Goal: Transaction & Acquisition: Purchase product/service

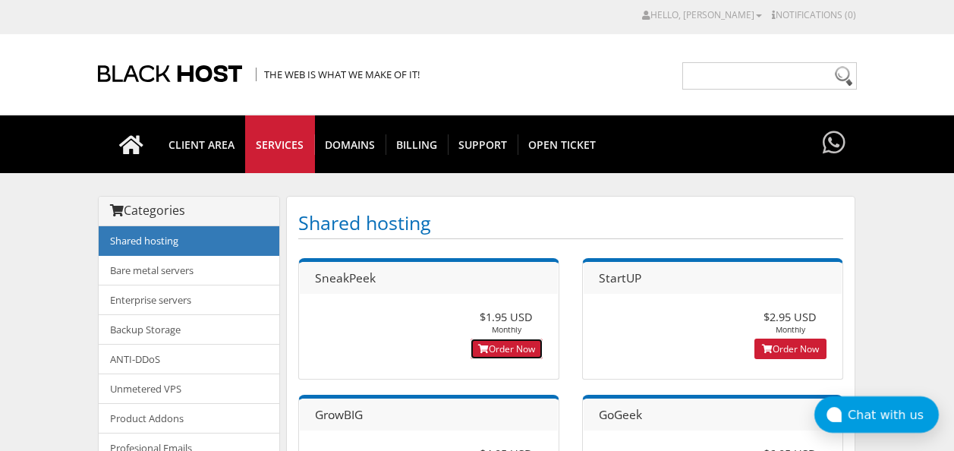
click at [510, 347] on link "Order Now" at bounding box center [507, 349] width 72 height 20
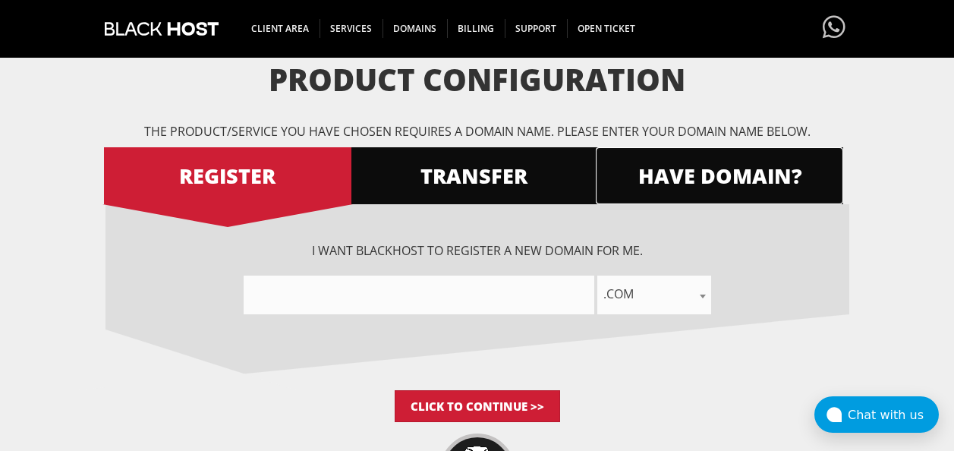
click at [686, 184] on span "HAVE DOMAIN?" at bounding box center [719, 175] width 247 height 27
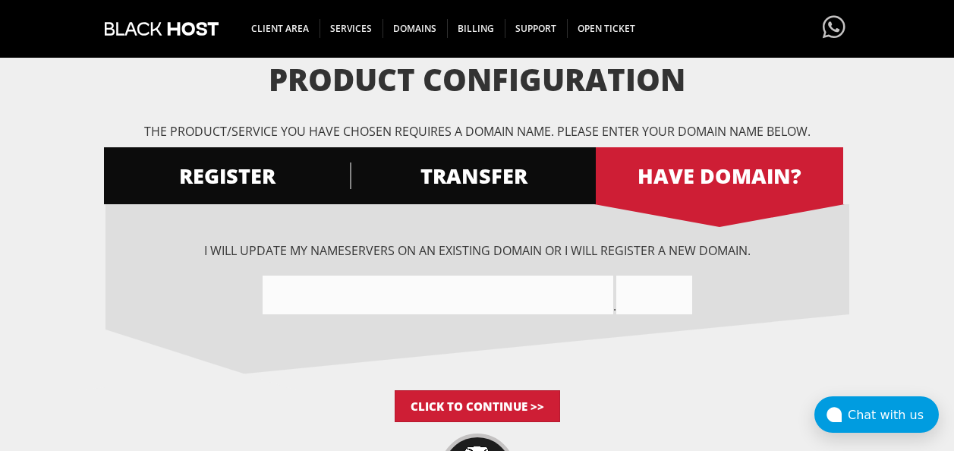
click at [417, 313] on input"] "text" at bounding box center [438, 295] width 351 height 39
paste input"] "http://Orangepillminers.com"
click at [307, 295] on input"] "http://Orangepillminerscom" at bounding box center [438, 295] width 351 height 39
click at [410, 286] on input"] "Orangepillminerscom" at bounding box center [438, 295] width 351 height 39
type input"] "Orangepillminers"
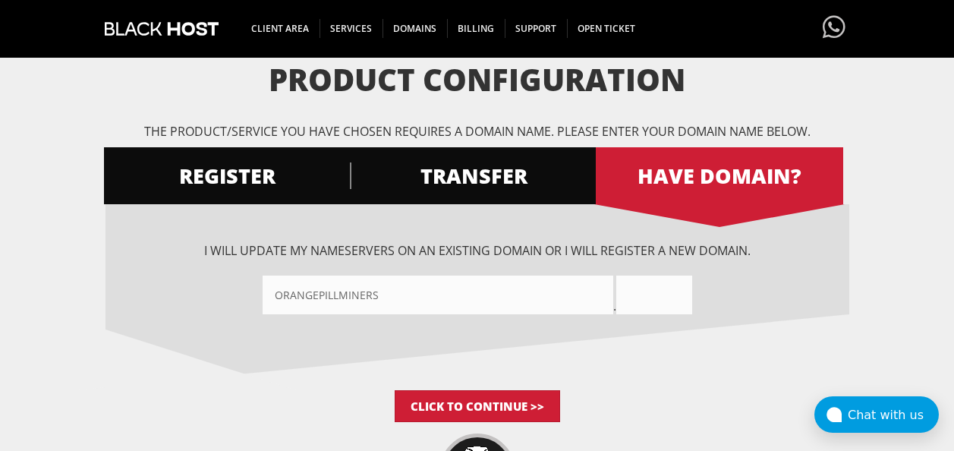
click at [645, 294] on input "text" at bounding box center [654, 295] width 76 height 39
type input "com"
click at [521, 410] on input "Click to Continue >>" at bounding box center [477, 406] width 165 height 32
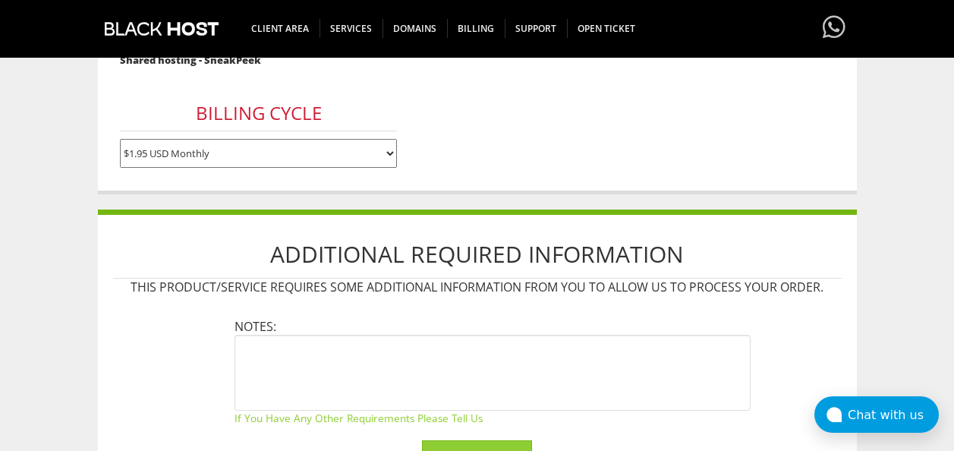
scroll to position [312, 0]
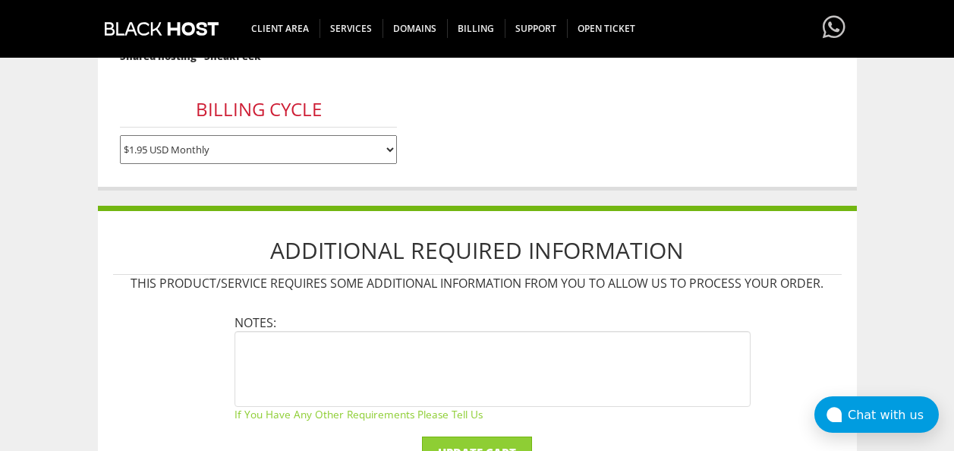
click at [335, 146] on select "$1.95 USD Monthly $17.95 USD Annually $35.90 USD Biennially" at bounding box center [258, 149] width 277 height 29
select select "annually"
click at [120, 135] on select "$1.95 USD Monthly $17.95 USD Annually $35.90 USD Biennially" at bounding box center [258, 149] width 277 height 29
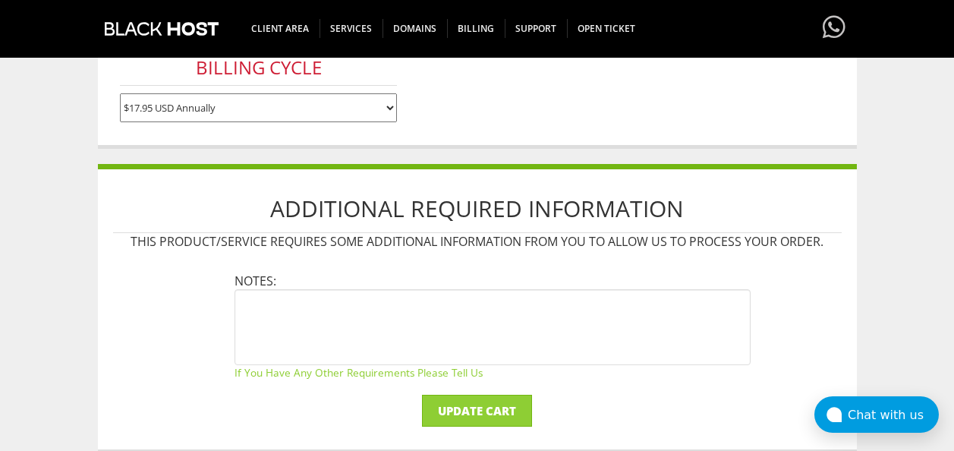
scroll to position [358, 0]
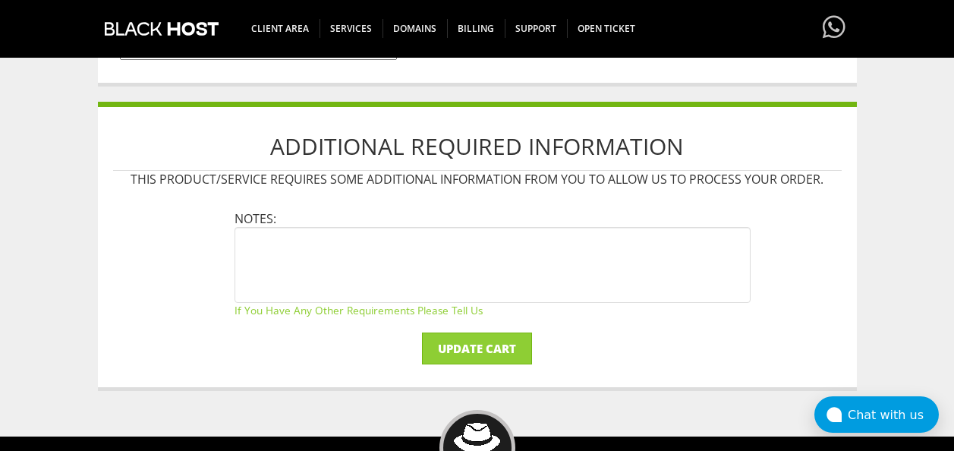
scroll to position [446, 0]
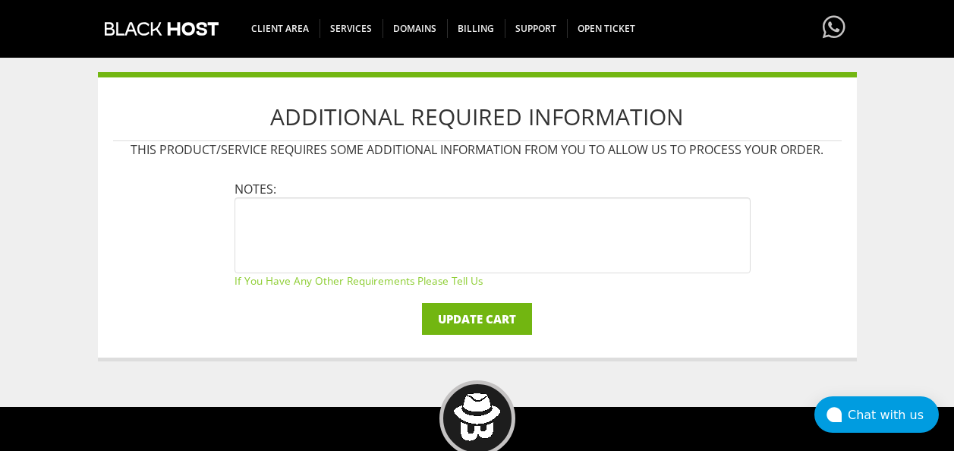
click at [484, 311] on input "Update Cart" at bounding box center [477, 319] width 110 height 32
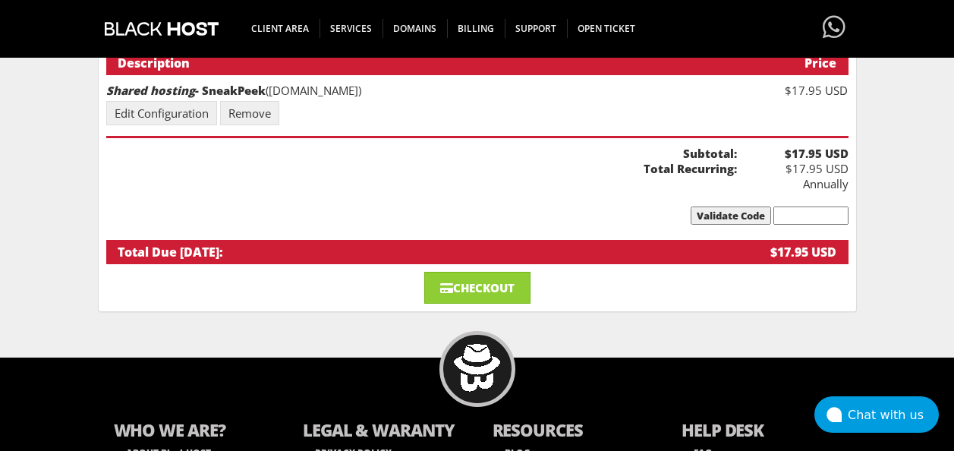
scroll to position [210, 0]
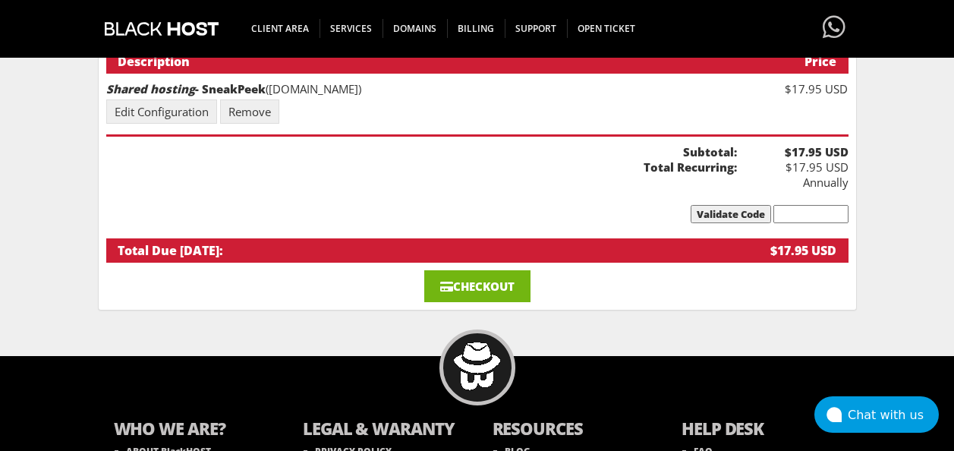
click at [501, 279] on link "Checkout" at bounding box center [477, 286] width 106 height 32
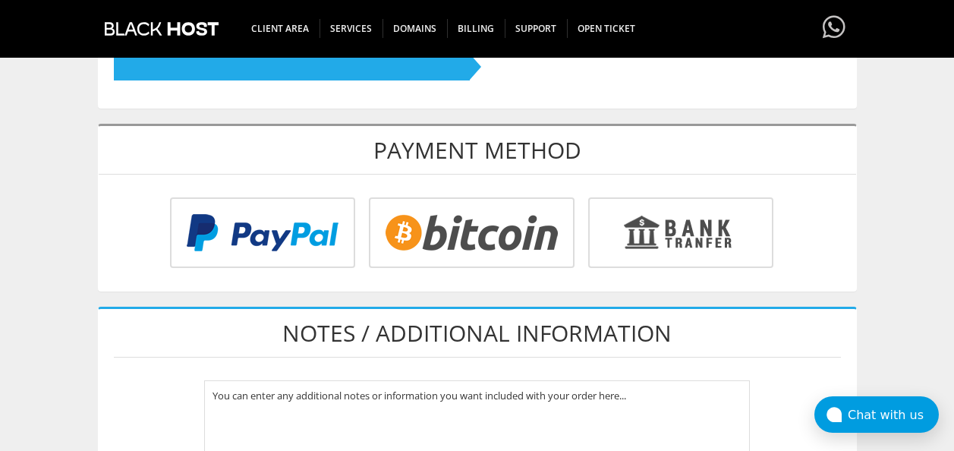
scroll to position [537, 0]
type input "[EMAIL_ADDRESS][DOMAIN_NAME]"
click at [353, 228] on input "radio" at bounding box center [260, 235] width 185 height 71
radio input "true"
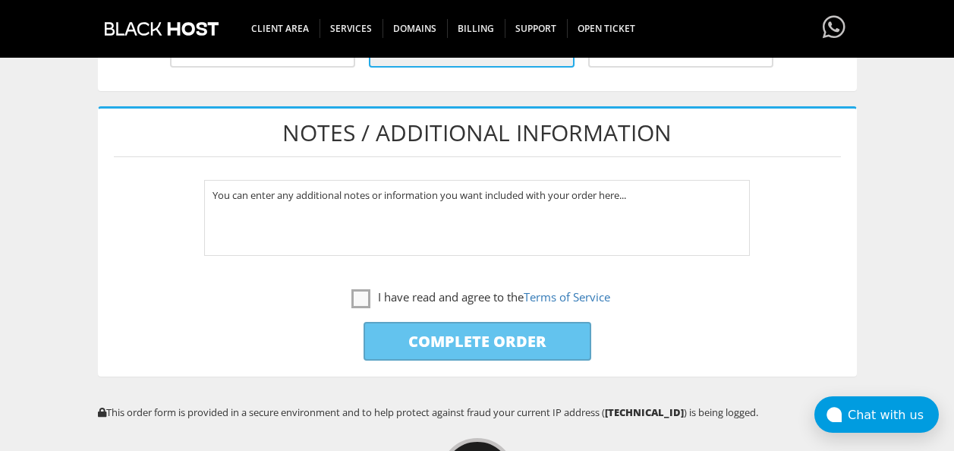
scroll to position [742, 0]
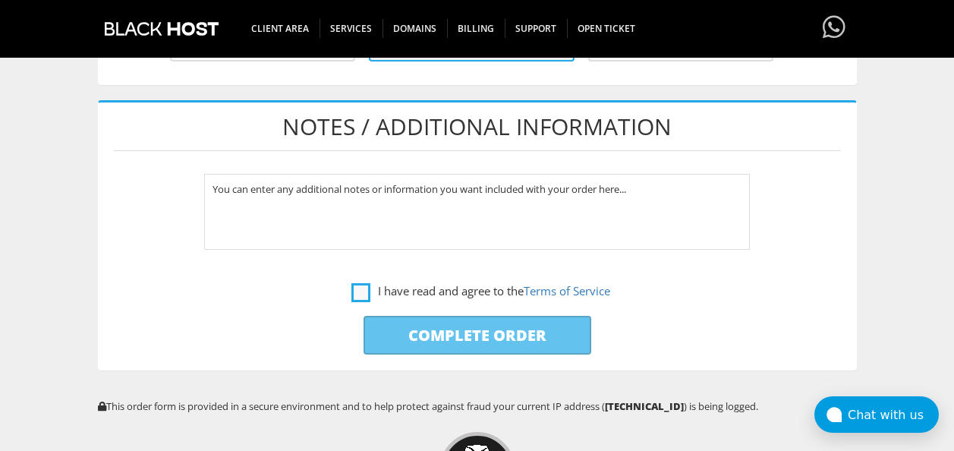
click at [363, 291] on label "I have read and agree to the Terms of Service" at bounding box center [480, 291] width 259 height 19
checkbox input "true"
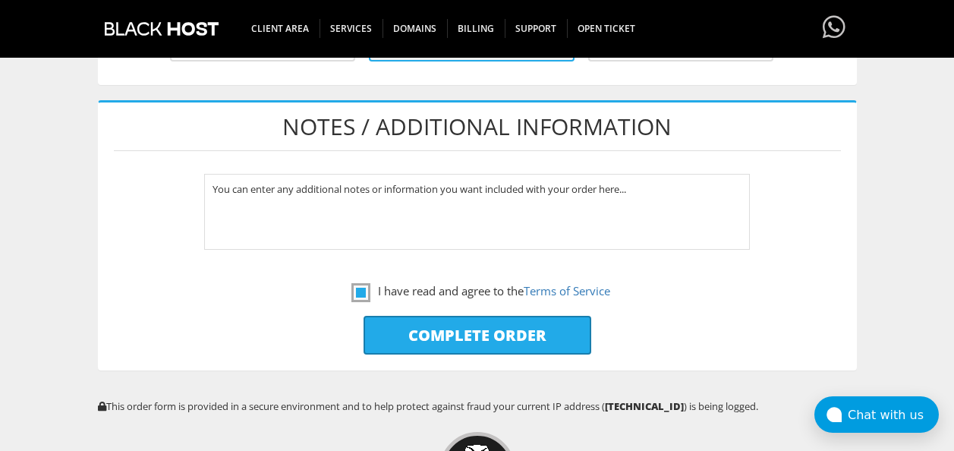
click at [390, 329] on input "Complete Order" at bounding box center [478, 335] width 228 height 39
type input "Please Wait..."
